Goal: Transaction & Acquisition: Download file/media

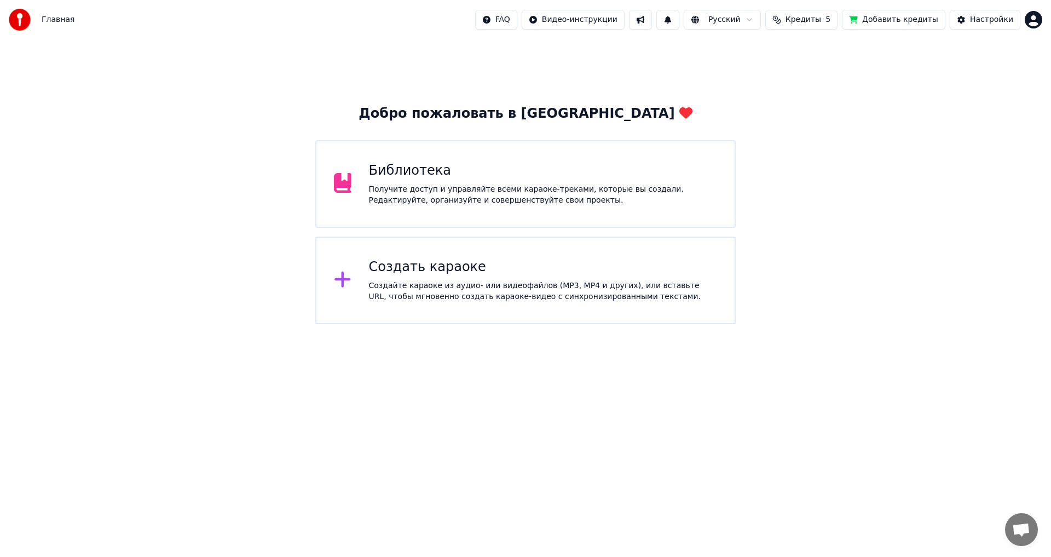
click at [572, 187] on div "Получите доступ и управляйте всеми караоке-треками, которые вы создали. Редакти…" at bounding box center [543, 195] width 349 height 22
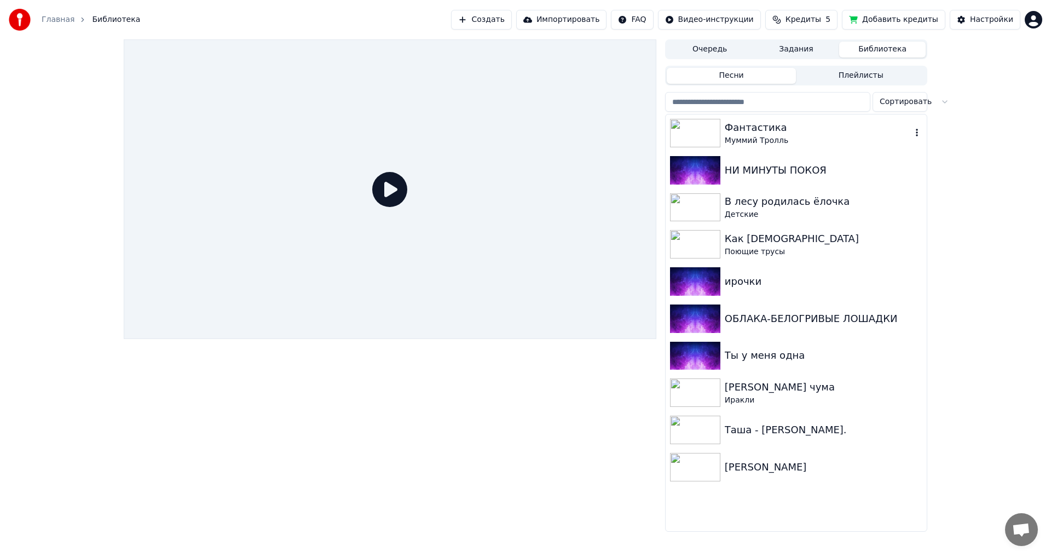
click at [916, 132] on icon "button" at bounding box center [917, 132] width 11 height 9
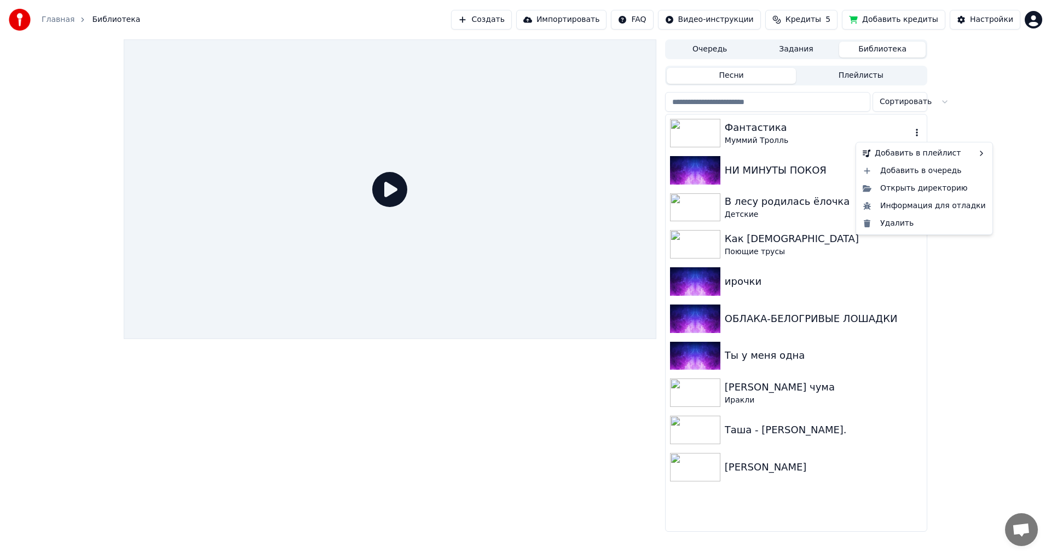
click at [826, 133] on div "Фантастика" at bounding box center [818, 127] width 187 height 15
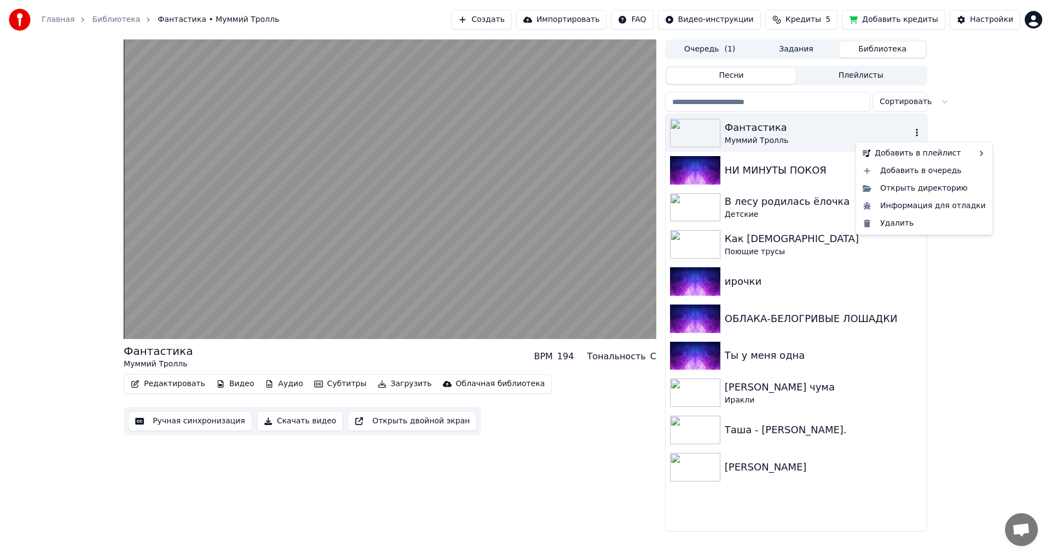
click at [917, 135] on icon "button" at bounding box center [917, 132] width 11 height 9
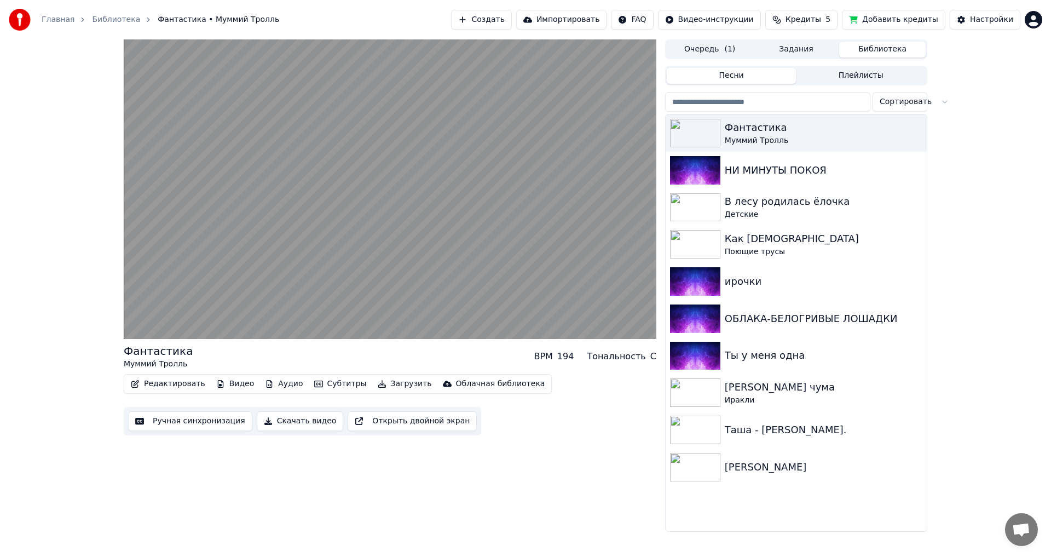
click at [1008, 322] on div "Фантастика Муммий Тролль BPM 194 Тональность C Редактировать Видео Аудио Субтит…" at bounding box center [525, 285] width 1051 height 492
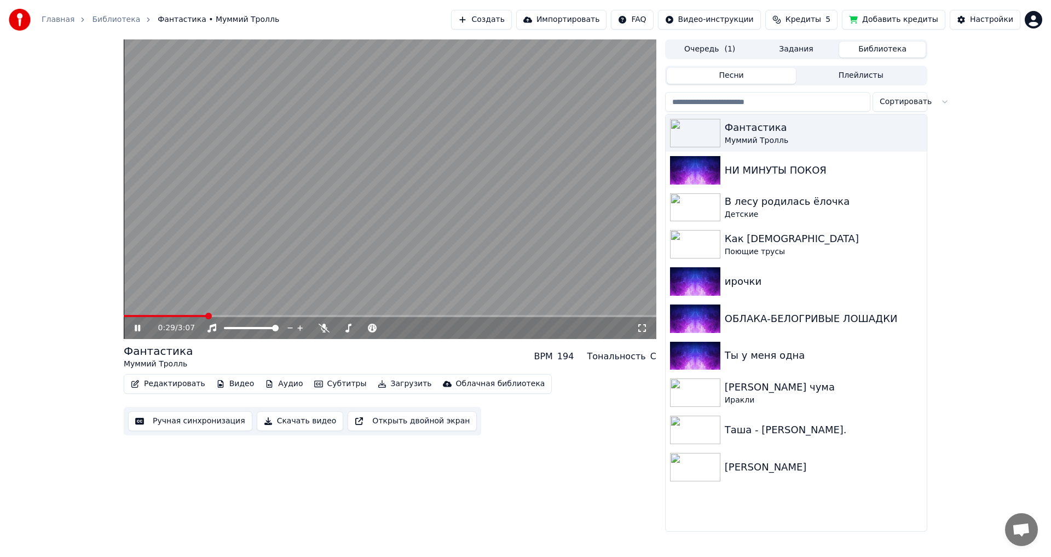
click at [307, 421] on button "Скачать видео" at bounding box center [300, 421] width 87 height 20
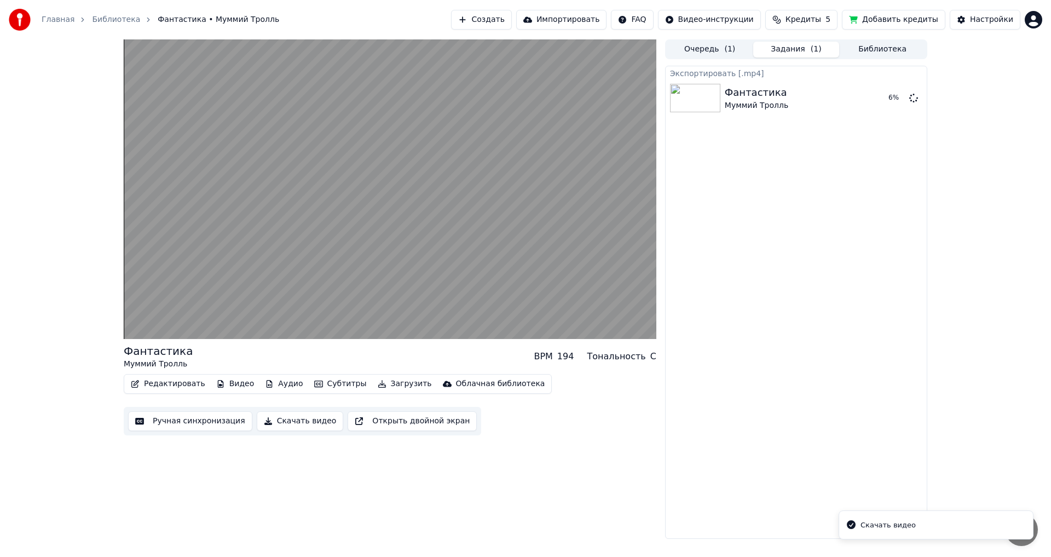
click at [912, 527] on li "Скачать видео" at bounding box center [936, 525] width 195 height 30
click at [850, 526] on icon "Notifications alt+T" at bounding box center [851, 524] width 11 height 11
click at [378, 385] on button "Загрузить" at bounding box center [404, 383] width 63 height 15
click at [863, 99] on button "Показать" at bounding box center [877, 98] width 56 height 20
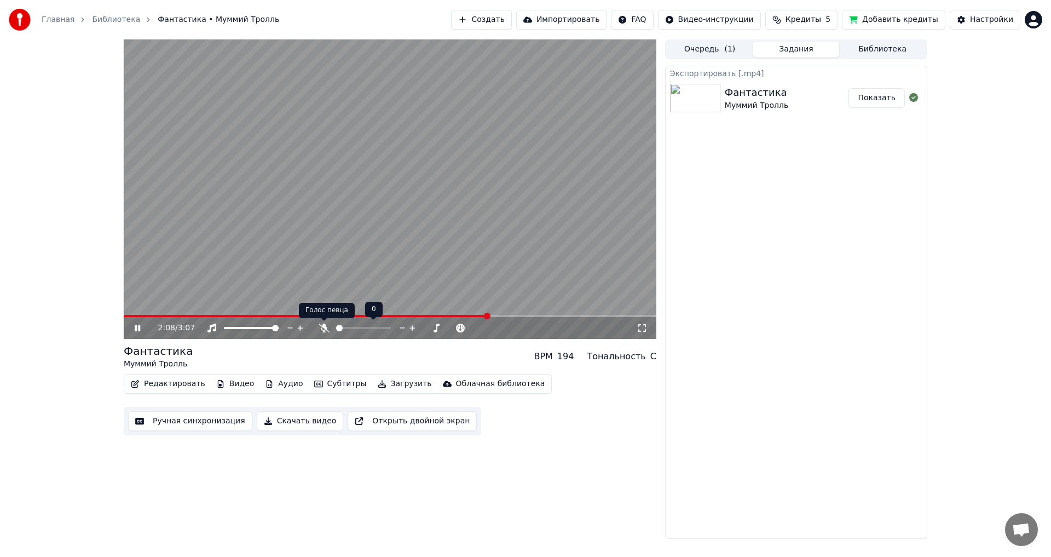
click at [321, 328] on icon at bounding box center [324, 328] width 11 height 9
click at [886, 101] on button "Показать" at bounding box center [877, 98] width 56 height 20
click at [291, 427] on button "Скачать видео" at bounding box center [300, 421] width 87 height 20
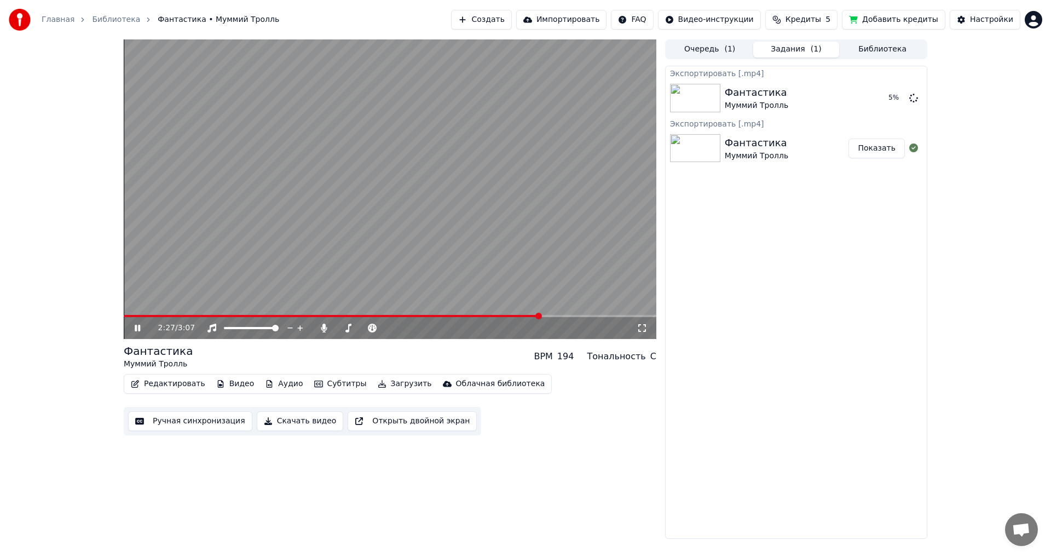
click at [315, 316] on span at bounding box center [332, 316] width 417 height 2
click at [136, 328] on icon at bounding box center [137, 328] width 5 height 7
click at [883, 98] on button "Показать" at bounding box center [877, 98] width 56 height 20
